Goal: Task Accomplishment & Management: Use online tool/utility

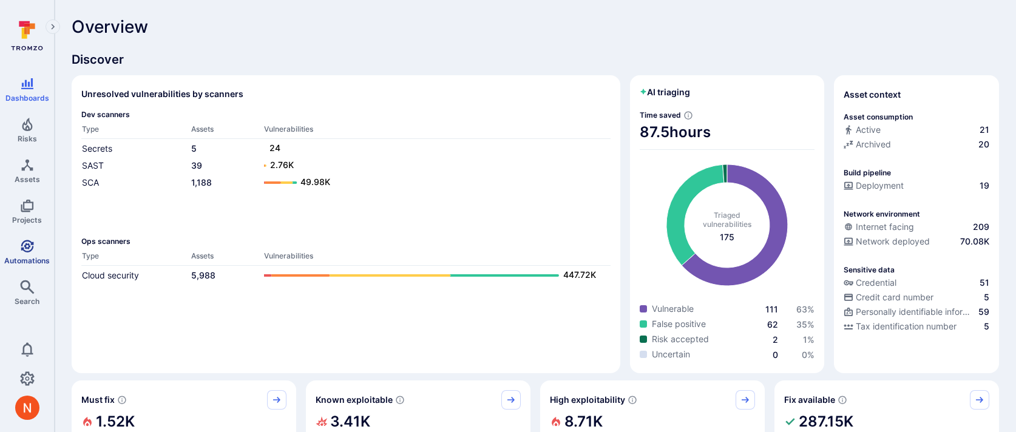
click at [25, 241] on icon "Automations" at bounding box center [27, 246] width 15 height 15
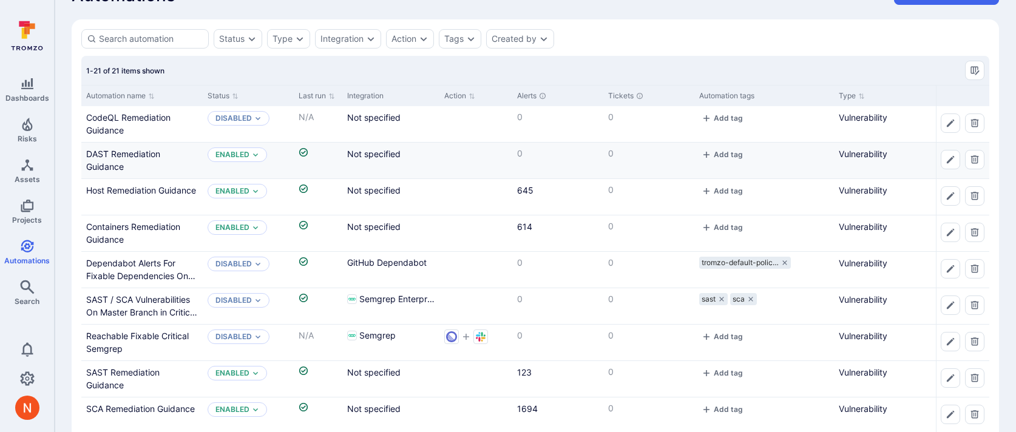
scroll to position [46, 0]
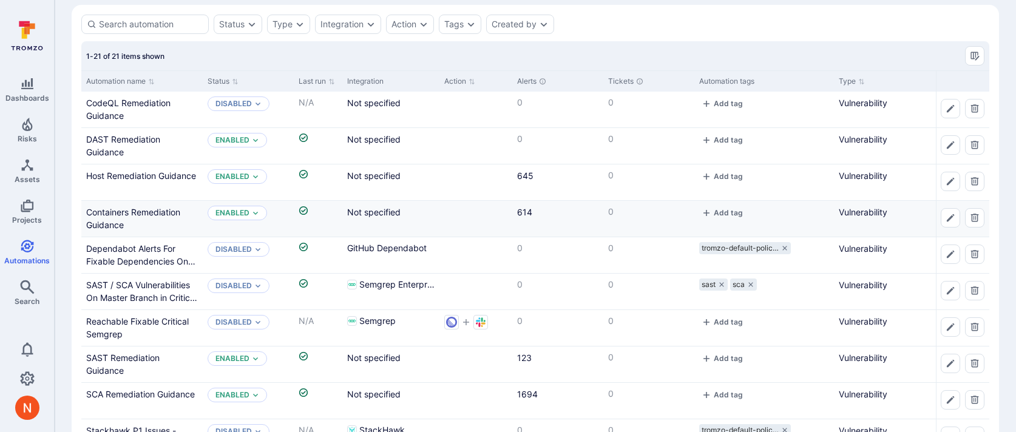
click at [108, 218] on div "Containers Remediation Guidance" at bounding box center [142, 218] width 112 height 25
click at [107, 206] on div "Containers Remediation Guidance" at bounding box center [142, 218] width 112 height 25
click at [107, 208] on link "Containers Remediation Guidance" at bounding box center [133, 218] width 94 height 23
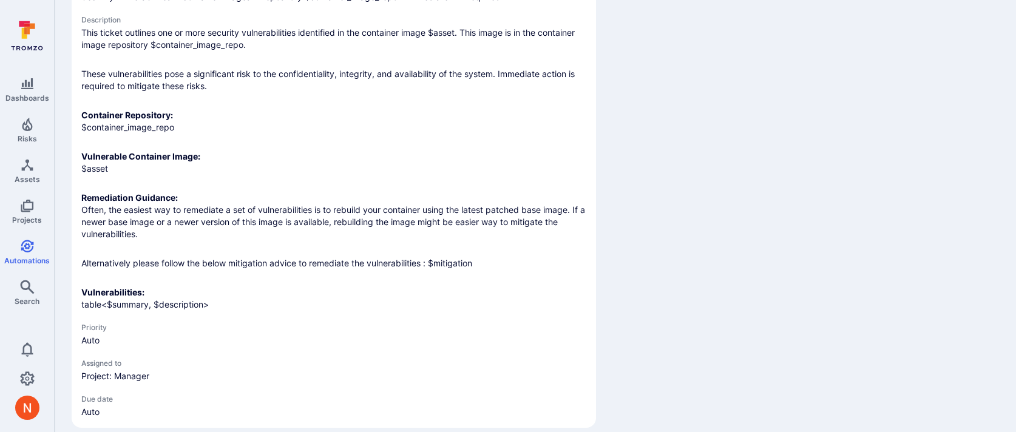
scroll to position [736, 0]
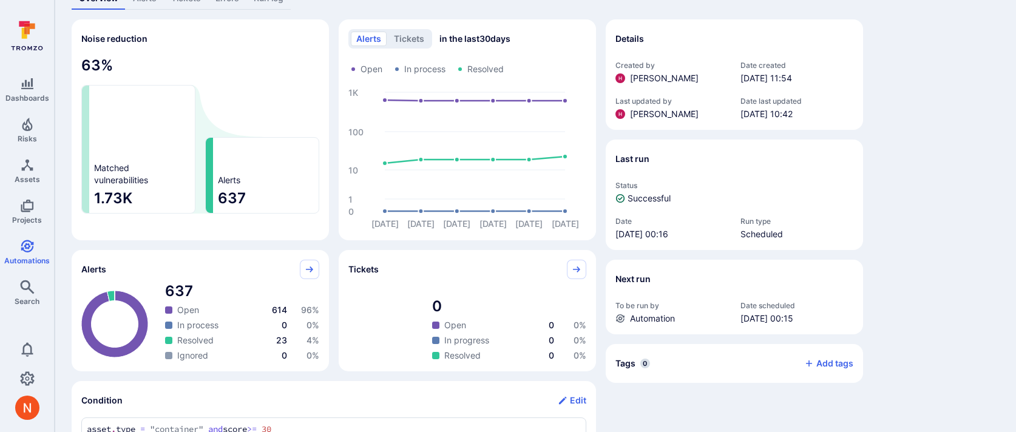
scroll to position [0, 0]
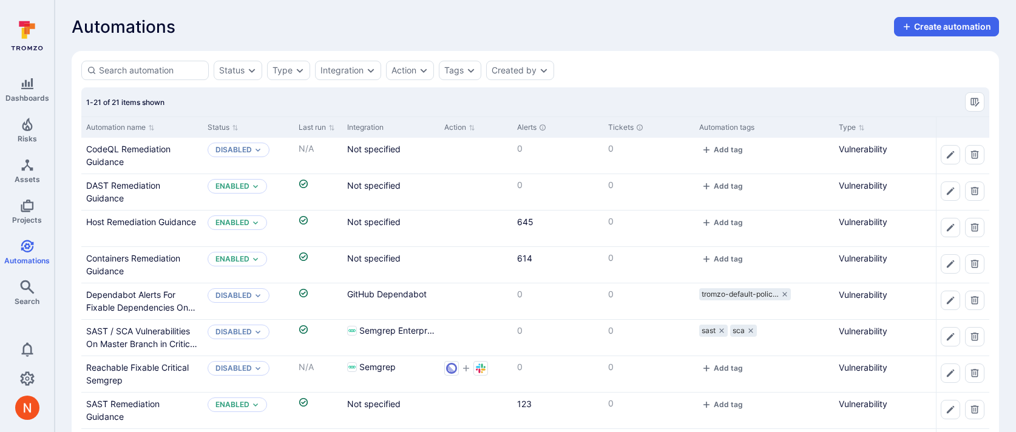
click at [567, 26] on div "Automations Create automation" at bounding box center [535, 26] width 927 height 19
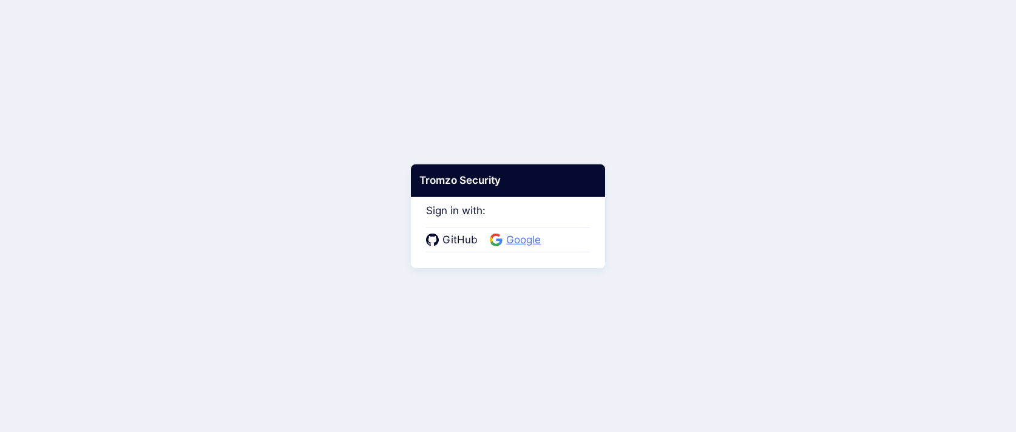
click at [532, 242] on span "Google" at bounding box center [524, 240] width 42 height 16
